Goal: Transaction & Acquisition: Purchase product/service

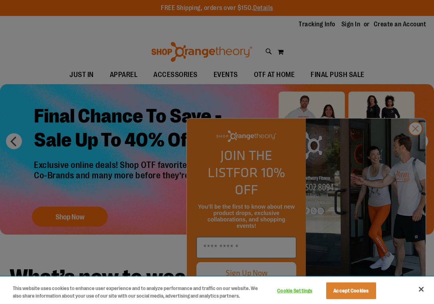
click at [419, 289] on button "Close" at bounding box center [421, 290] width 18 height 18
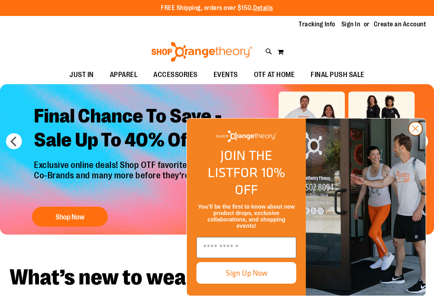
click at [420, 135] on circle "Close dialog" at bounding box center [415, 128] width 13 height 13
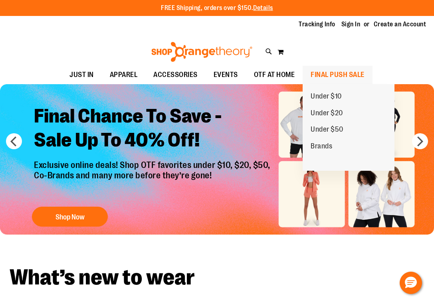
click at [317, 73] on span "FINAL PUSH SALE" at bounding box center [338, 75] width 54 height 18
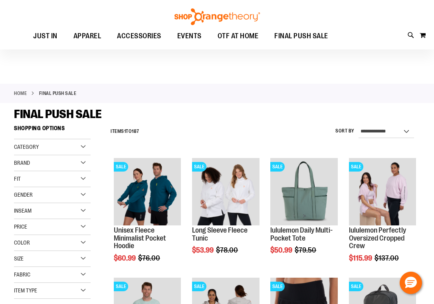
scroll to position [27, 0]
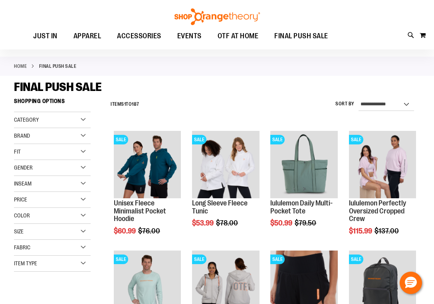
click at [83, 134] on div "Brand" at bounding box center [52, 136] width 77 height 16
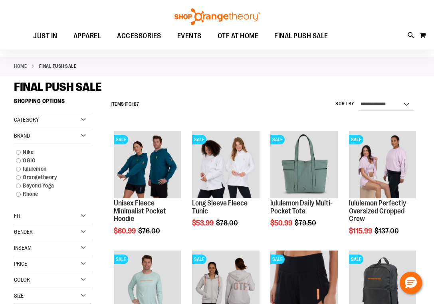
click at [83, 115] on div "Category" at bounding box center [52, 120] width 77 height 16
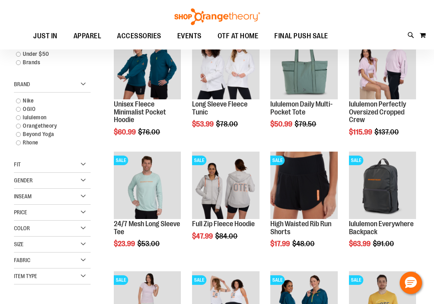
scroll to position [133, 0]
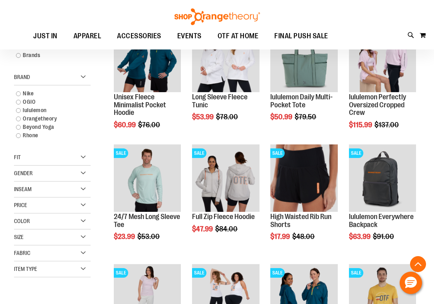
click at [78, 158] on div "Fit" at bounding box center [52, 158] width 77 height 16
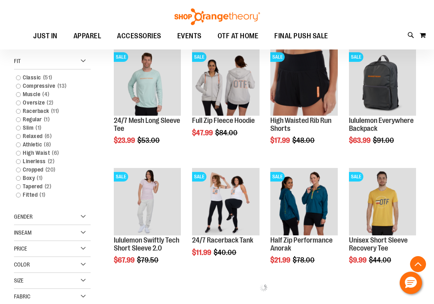
click at [70, 216] on div "Gender" at bounding box center [52, 217] width 77 height 16
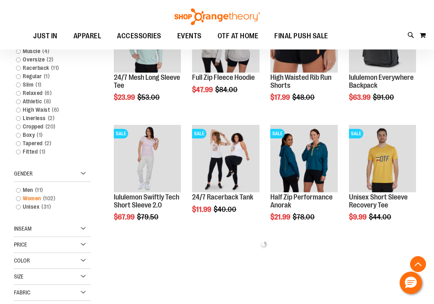
click at [47, 199] on span "102 items" at bounding box center [49, 198] width 16 height 8
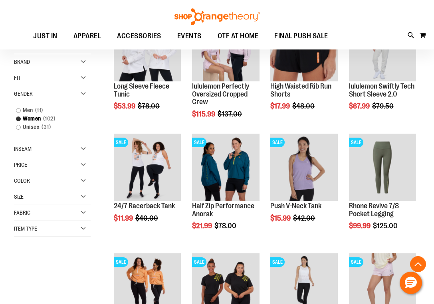
scroll to position [131, 0]
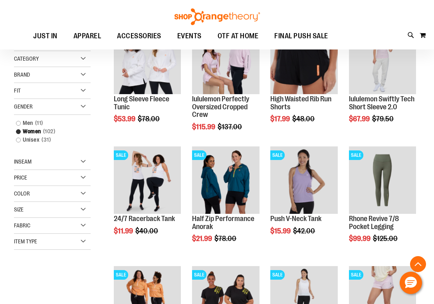
click at [72, 211] on div "Size" at bounding box center [52, 210] width 77 height 16
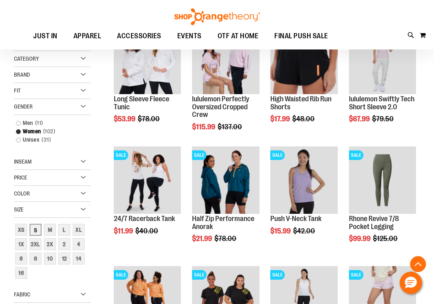
click at [40, 230] on div "S" at bounding box center [36, 230] width 12 height 12
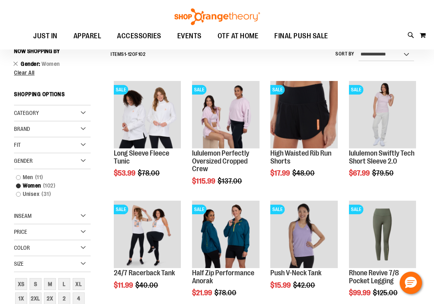
scroll to position [72, 0]
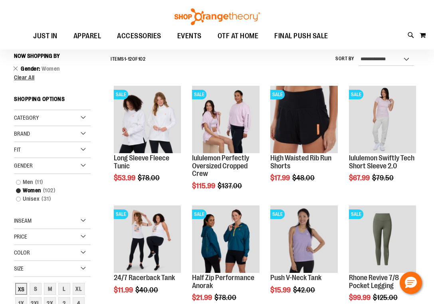
click at [19, 289] on div "XS" at bounding box center [21, 289] width 12 height 12
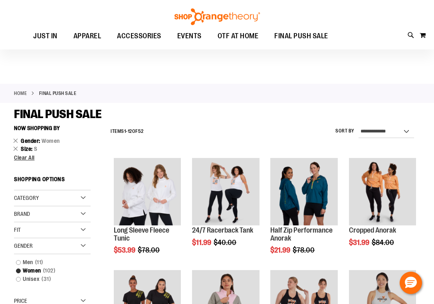
scroll to position [0, 0]
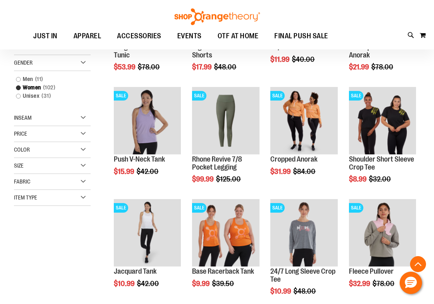
scroll to position [184, 0]
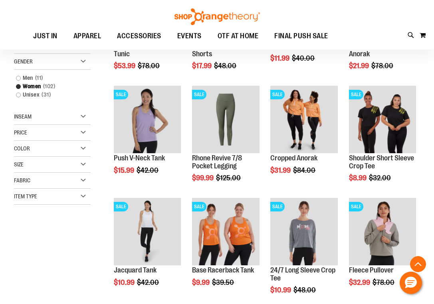
click at [40, 168] on div "Size" at bounding box center [52, 165] width 77 height 16
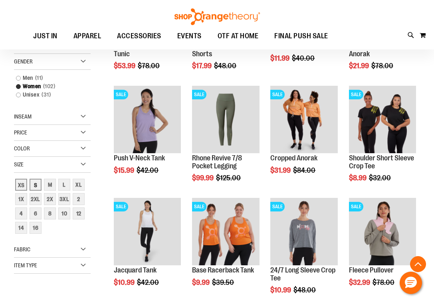
click at [35, 188] on div "S" at bounding box center [36, 185] width 12 height 12
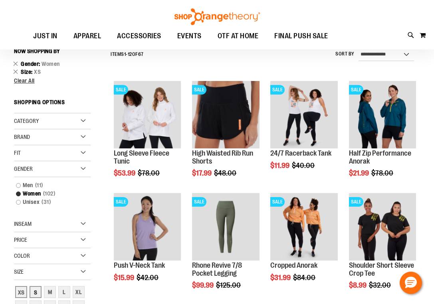
scroll to position [72, 0]
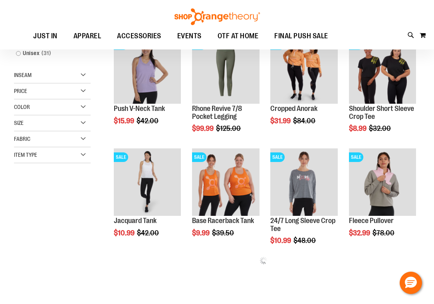
scroll to position [91, 0]
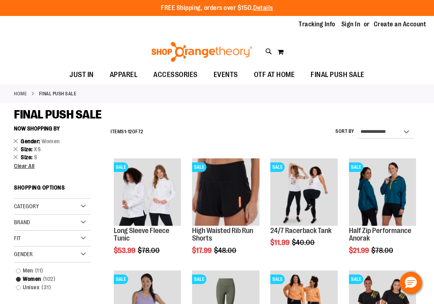
click at [65, 218] on div "Brand" at bounding box center [52, 223] width 77 height 16
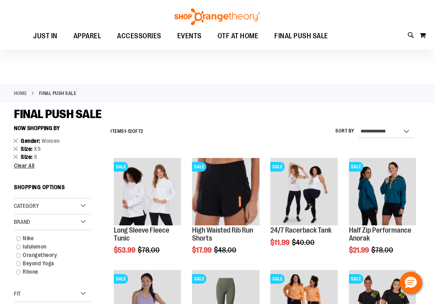
scroll to position [21, 0]
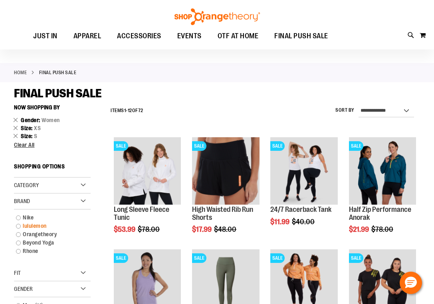
click at [36, 227] on link "lululemon" at bounding box center [48, 226] width 73 height 8
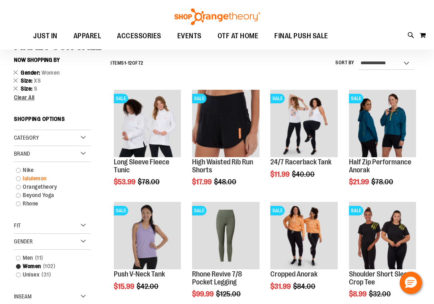
scroll to position [72, 0]
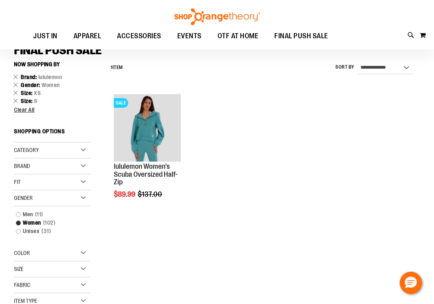
scroll to position [61, 0]
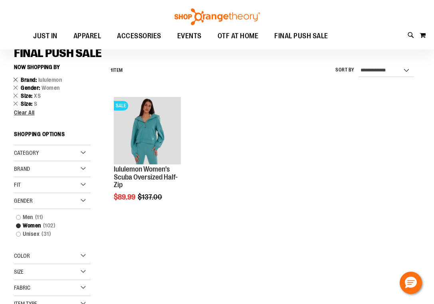
click at [16, 80] on link "Remove This Item" at bounding box center [15, 79] width 5 height 8
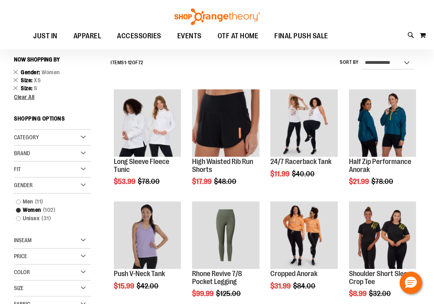
scroll to position [72, 0]
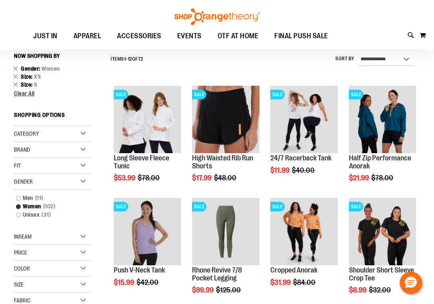
click at [67, 135] on div "Category" at bounding box center [52, 134] width 77 height 16
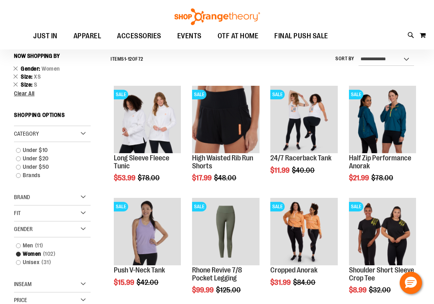
click at [53, 201] on div "Brand" at bounding box center [52, 198] width 77 height 16
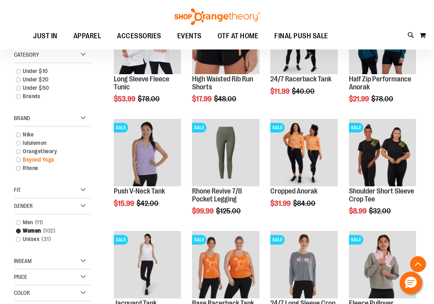
scroll to position [154, 0]
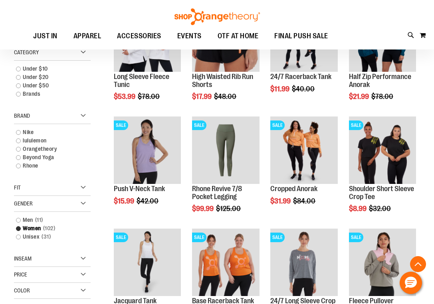
click at [54, 194] on div "Fit" at bounding box center [52, 188] width 77 height 16
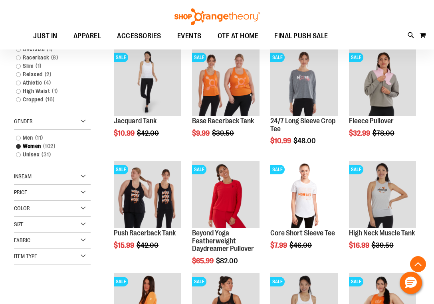
scroll to position [347, 0]
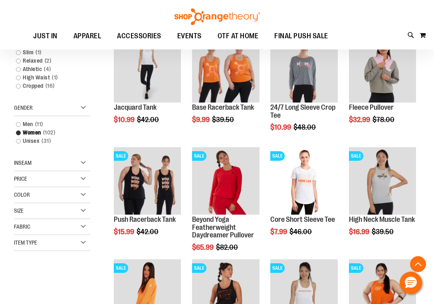
click at [71, 167] on div "Inseam" at bounding box center [52, 163] width 77 height 16
click at [50, 264] on div "Fabric" at bounding box center [52, 262] width 77 height 16
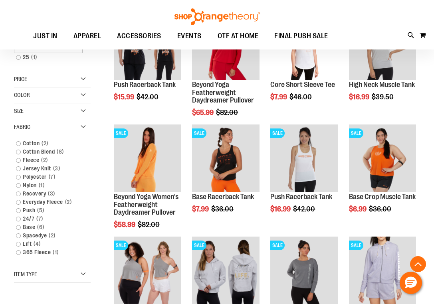
click at [47, 281] on div "Item Type" at bounding box center [52, 275] width 77 height 16
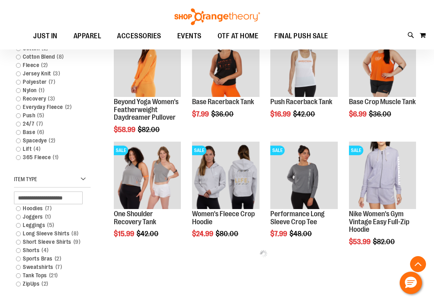
scroll to position [579, 0]
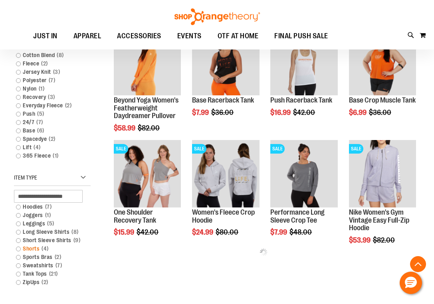
click at [35, 250] on link "Shorts 4 items" at bounding box center [48, 249] width 73 height 8
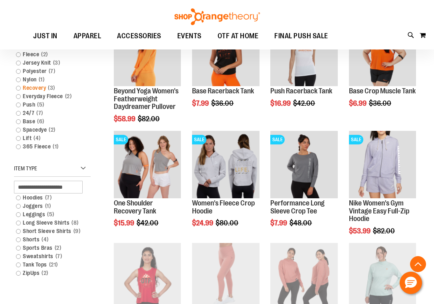
scroll to position [630, 0]
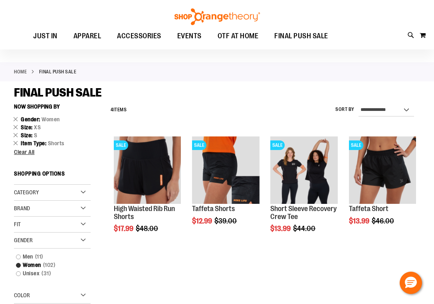
scroll to position [25, 0]
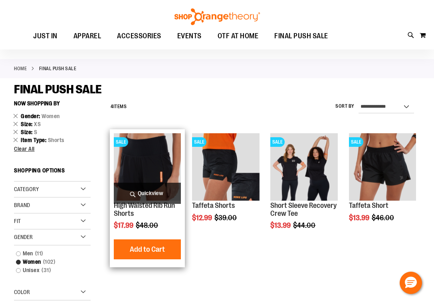
click at [155, 194] on span "Quickview" at bounding box center [147, 193] width 67 height 21
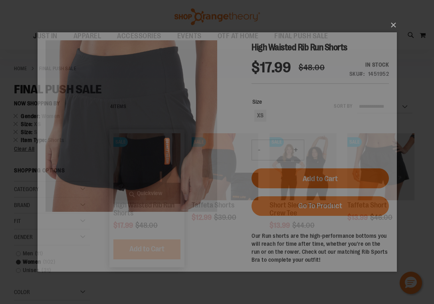
scroll to position [0, 0]
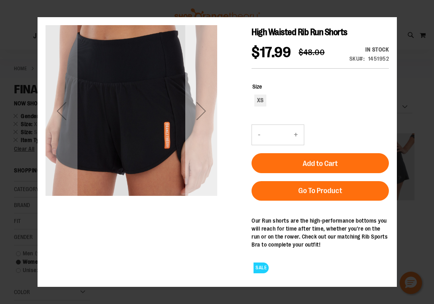
click at [208, 117] on div "Next" at bounding box center [201, 111] width 32 height 32
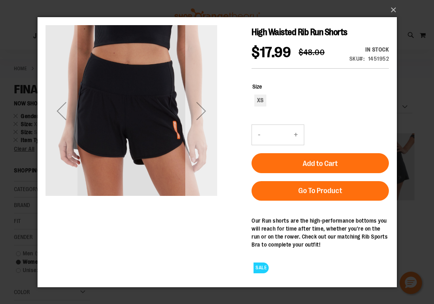
click at [208, 117] on div "Next" at bounding box center [201, 111] width 32 height 32
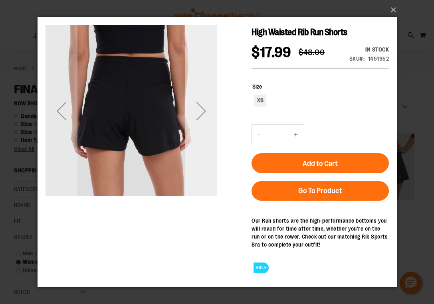
click at [208, 117] on div "Next" at bounding box center [201, 111] width 32 height 32
